Goal: Transaction & Acquisition: Obtain resource

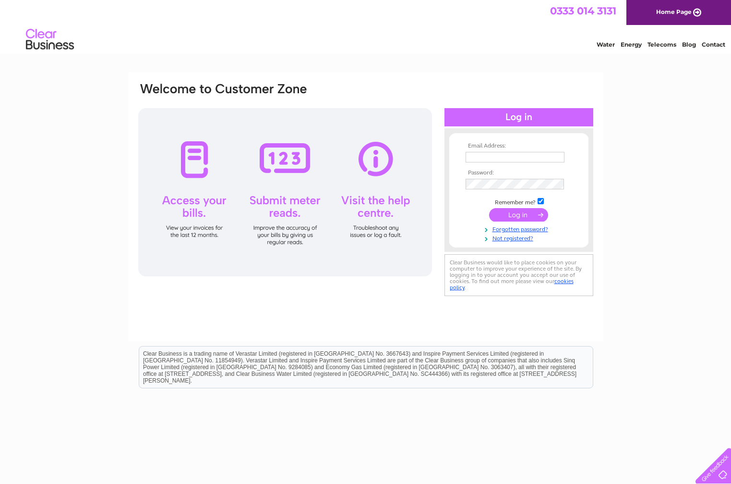
type input "barry.obrien@lgiu.org.uk"
click at [518, 212] on input "submit" at bounding box center [518, 214] width 59 height 13
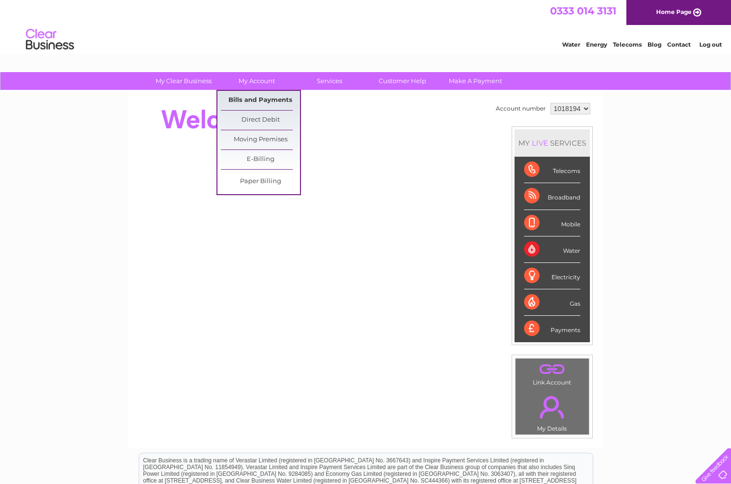
click at [248, 98] on link "Bills and Payments" at bounding box center [260, 100] width 79 height 19
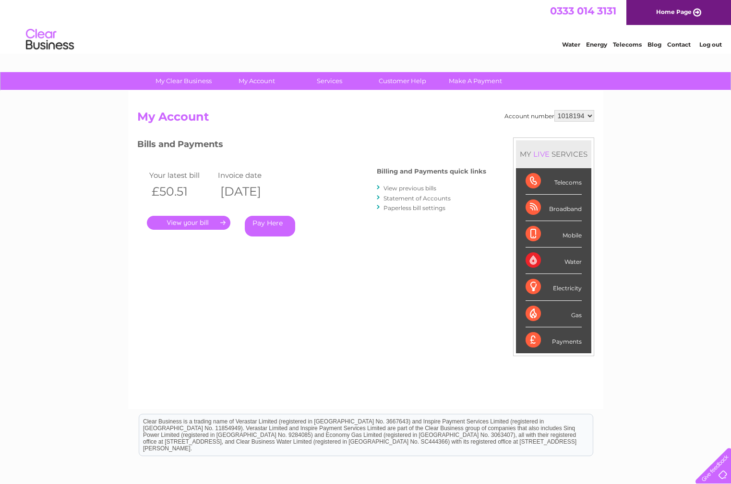
click at [186, 218] on link "." at bounding box center [189, 223] width 84 height 14
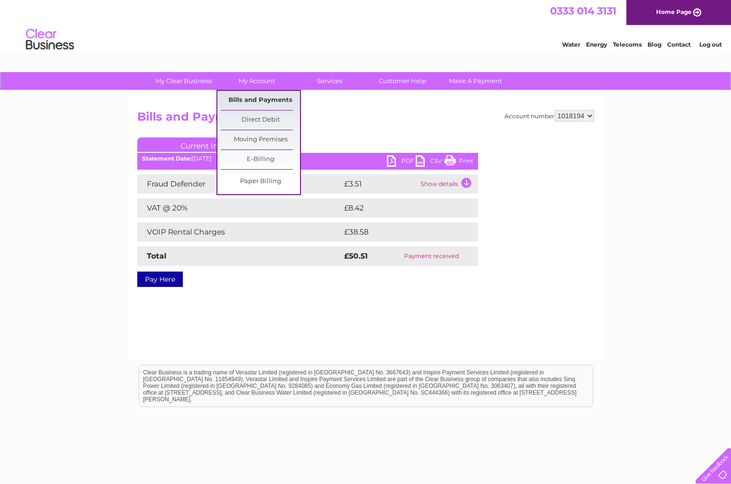
click at [265, 99] on link "Bills and Payments" at bounding box center [260, 100] width 79 height 19
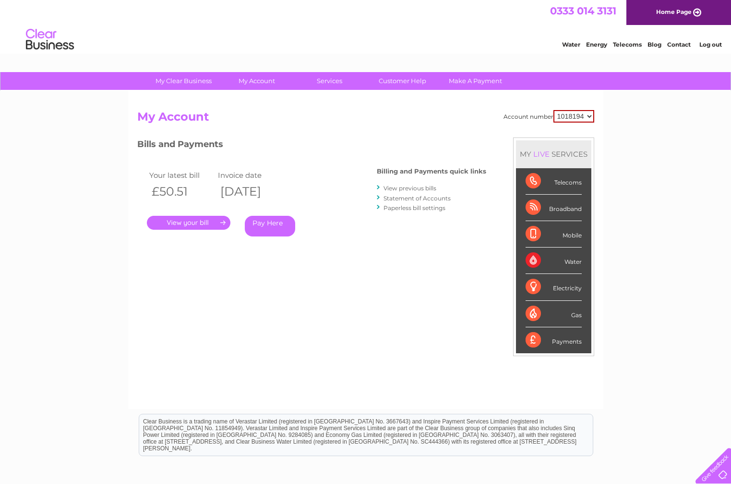
click at [187, 224] on link "." at bounding box center [189, 223] width 84 height 14
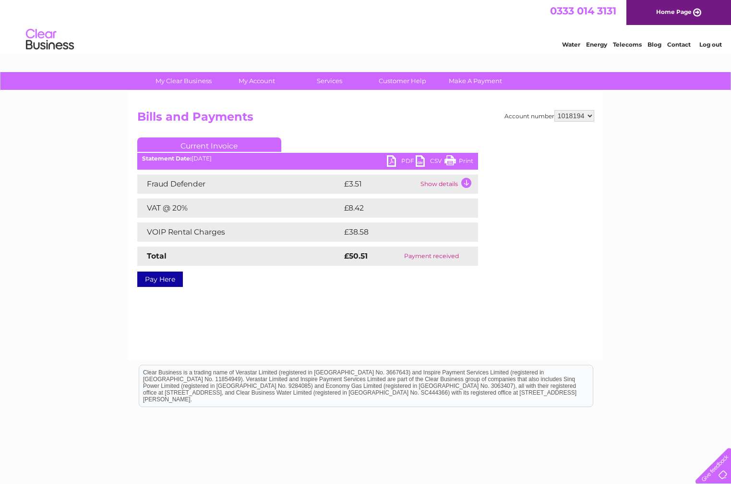
click at [400, 161] on link "PDF" at bounding box center [401, 162] width 29 height 14
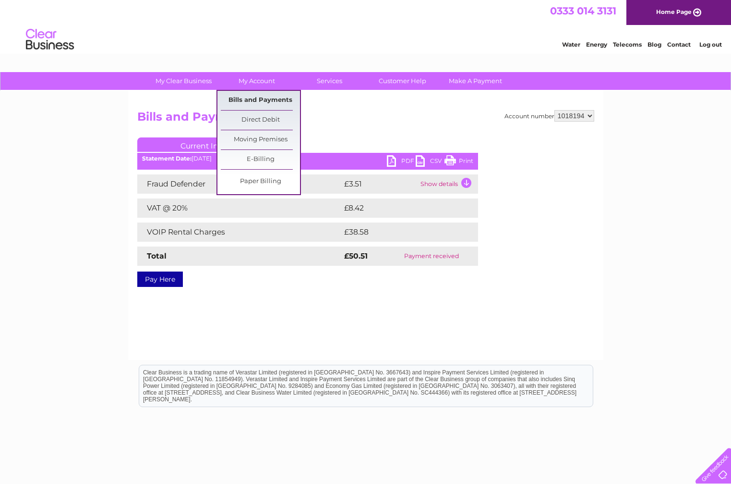
click at [257, 97] on link "Bills and Payments" at bounding box center [260, 100] width 79 height 19
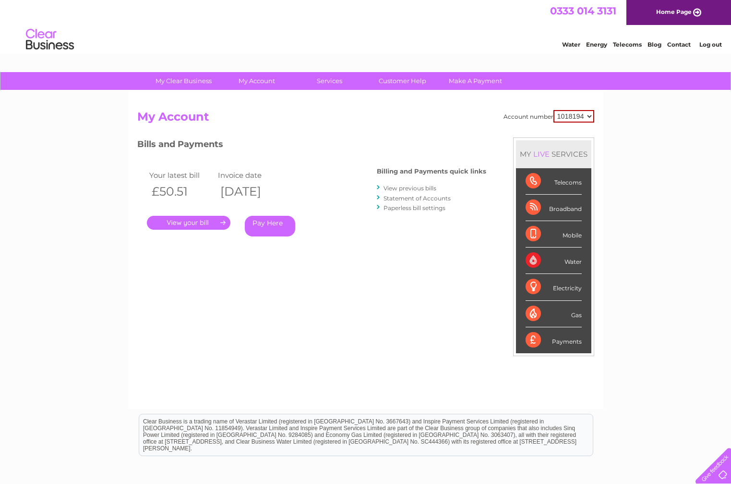
click at [403, 188] on link "View previous bills" at bounding box center [410, 187] width 53 height 7
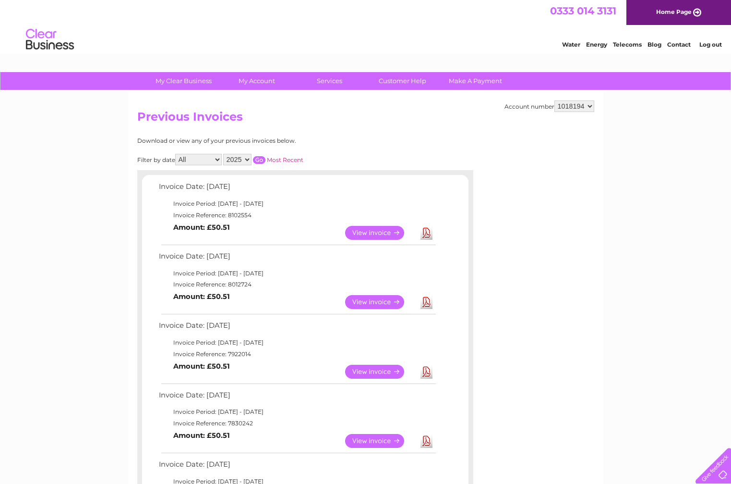
click at [374, 300] on link "View" at bounding box center [380, 302] width 71 height 14
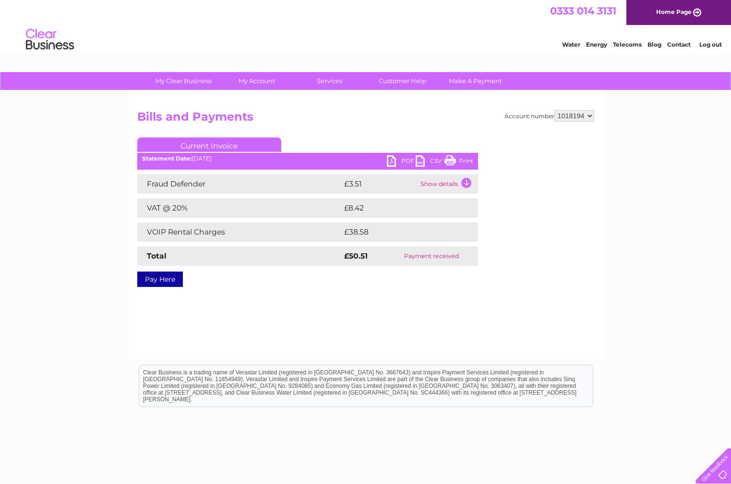
click at [400, 161] on link "PDF" at bounding box center [401, 162] width 29 height 14
